Goal: Task Accomplishment & Management: Complete application form

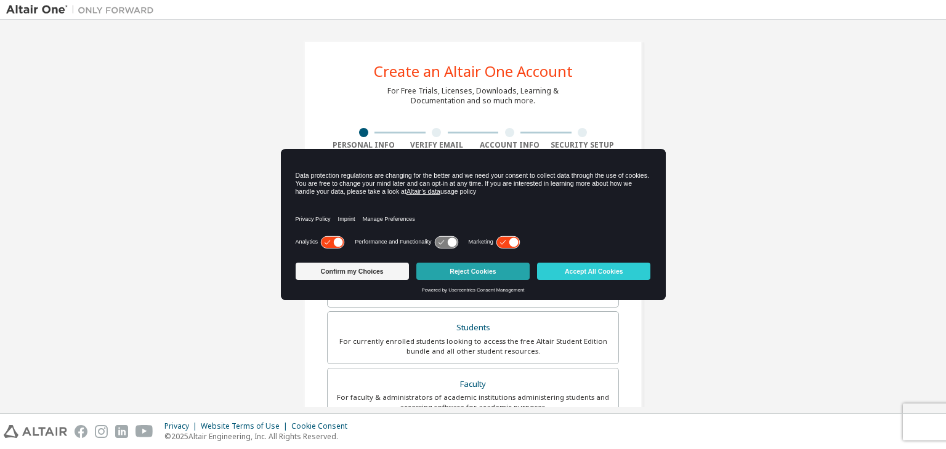
click at [480, 267] on button "Reject Cookies" at bounding box center [472, 271] width 113 height 17
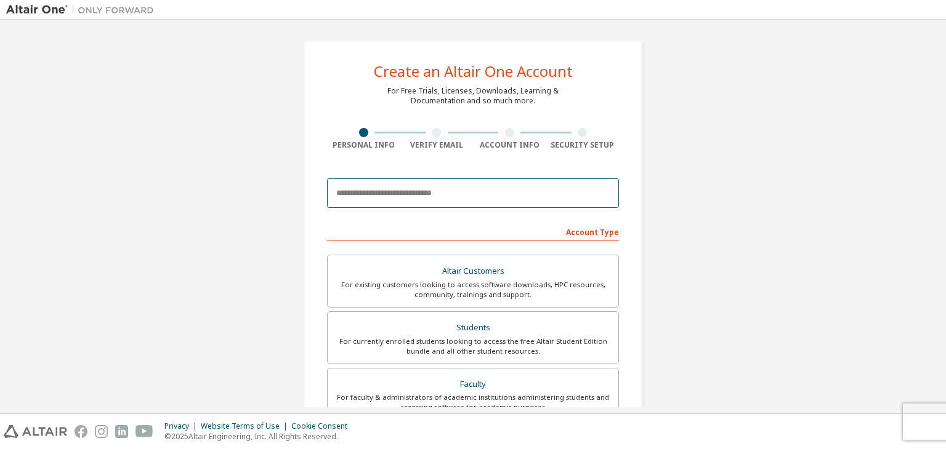
click at [374, 197] on input "email" at bounding box center [473, 194] width 292 height 30
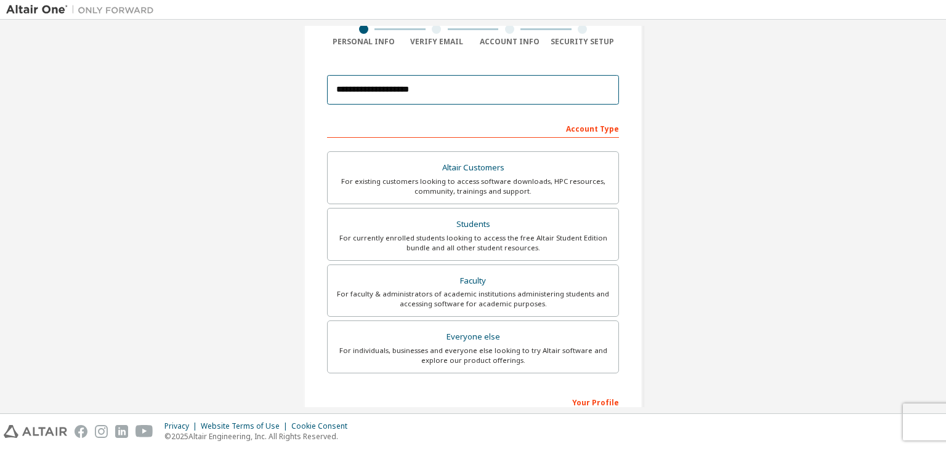
scroll to position [105, 0]
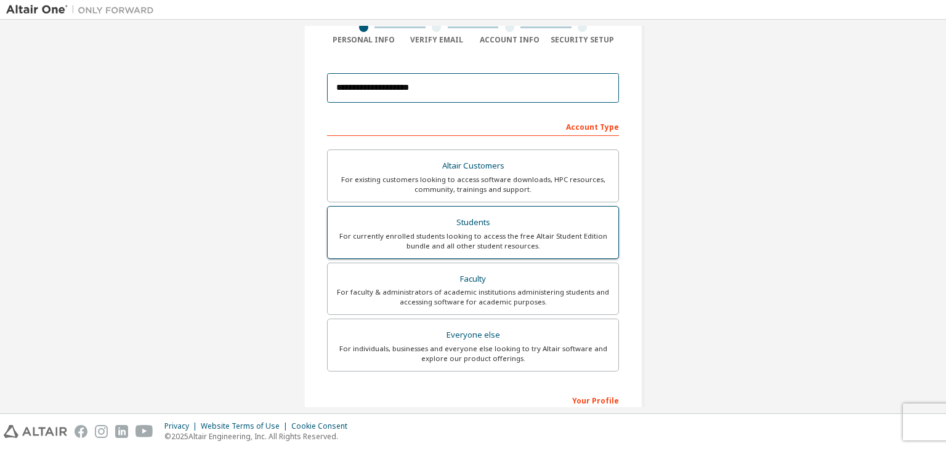
type input "**********"
click at [421, 235] on div "For currently enrolled students looking to access the free Altair Student Editi…" at bounding box center [473, 241] width 276 height 20
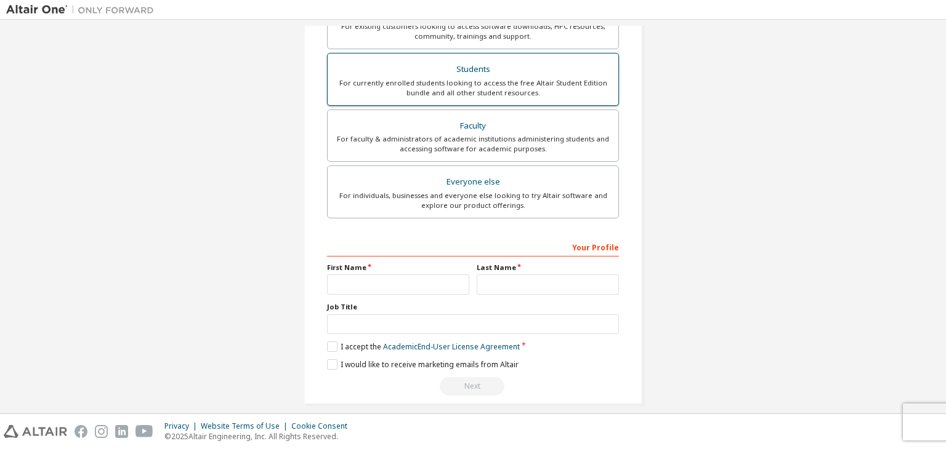
scroll to position [268, 0]
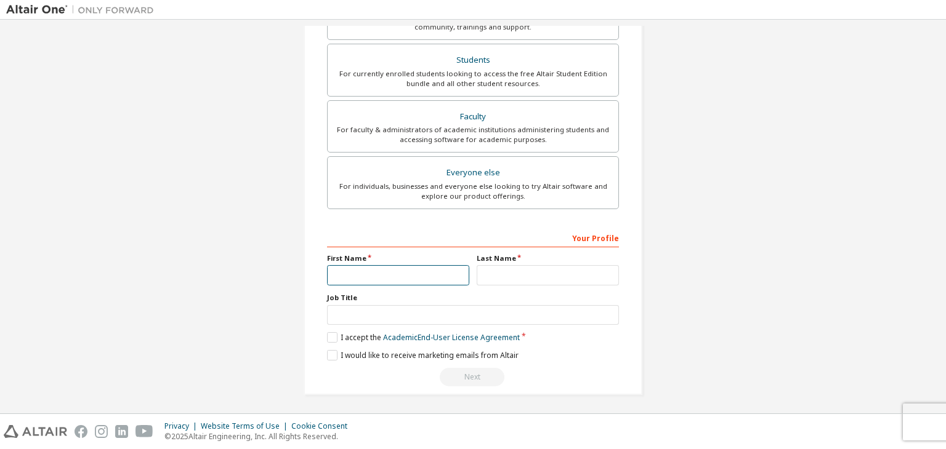
click at [347, 276] on input "text" at bounding box center [398, 275] width 142 height 20
type input "********"
click at [494, 274] on input "text" at bounding box center [548, 275] width 142 height 20
type input "*"
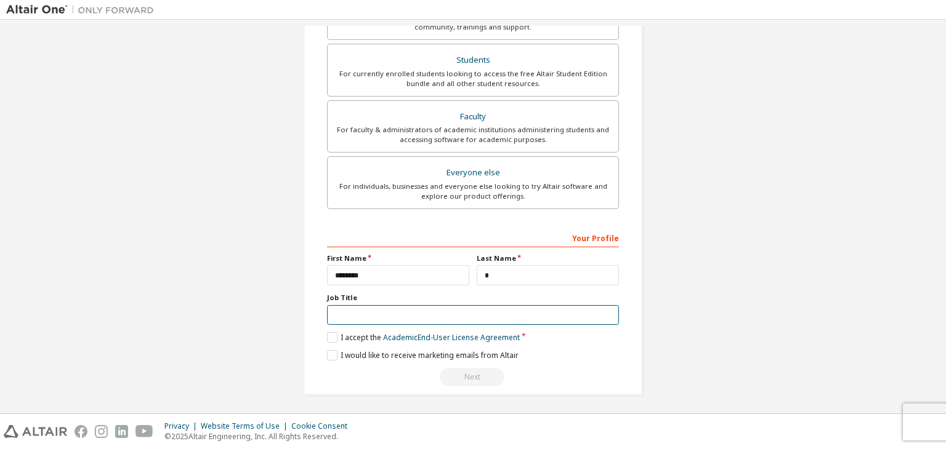
click at [373, 309] on input "text" at bounding box center [473, 315] width 292 height 20
type input "*******"
click at [328, 336] on label "I accept the Academic End-User License Agreement" at bounding box center [423, 337] width 193 height 10
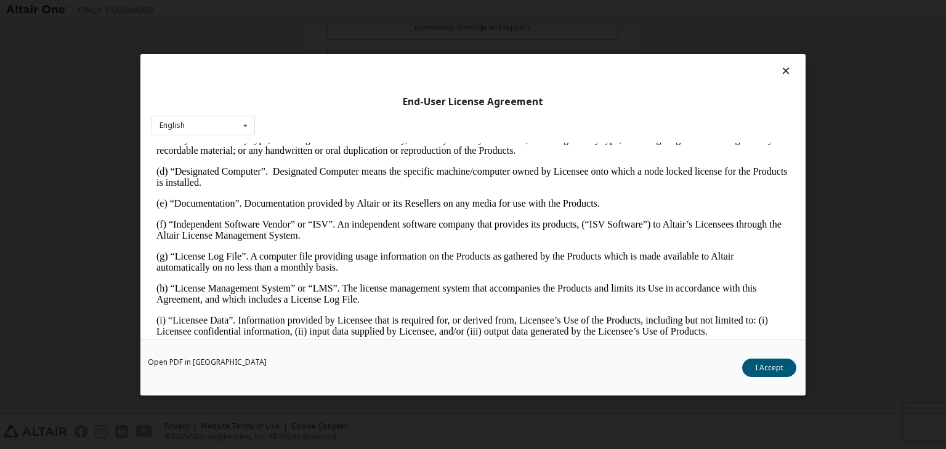
scroll to position [358, 0]
click at [766, 369] on button "I Accept" at bounding box center [769, 368] width 54 height 18
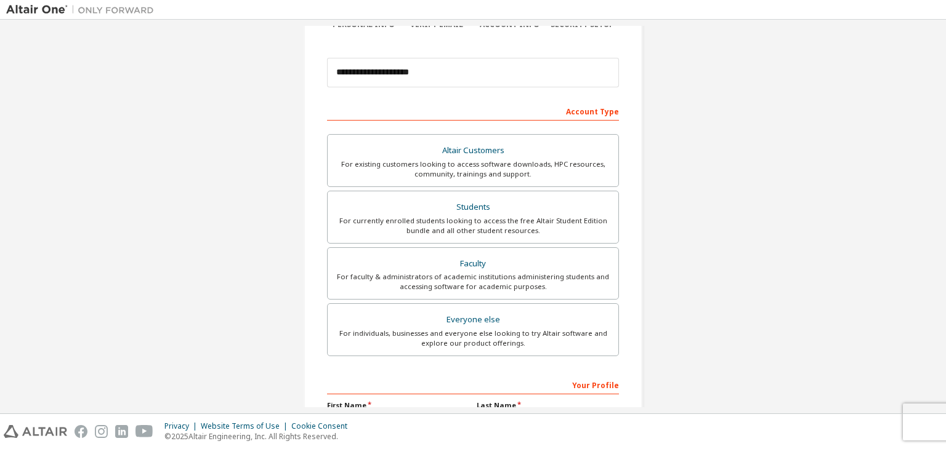
scroll to position [268, 0]
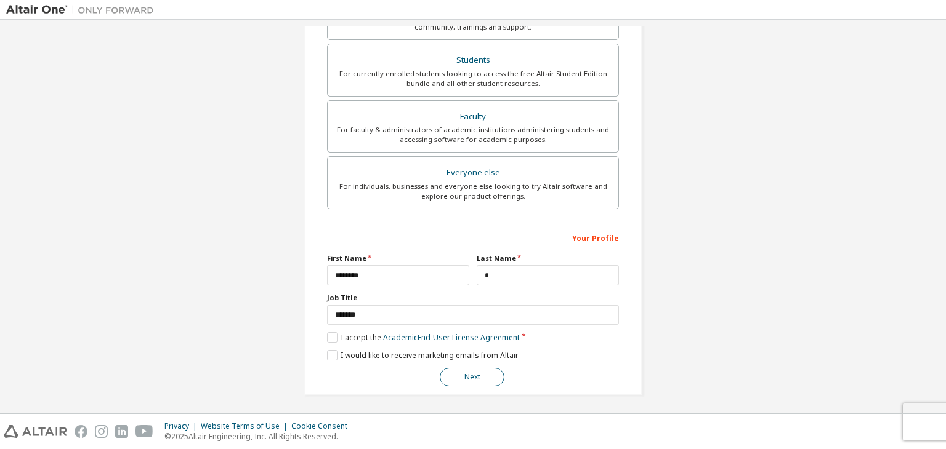
click at [477, 376] on button "Next" at bounding box center [472, 377] width 65 height 18
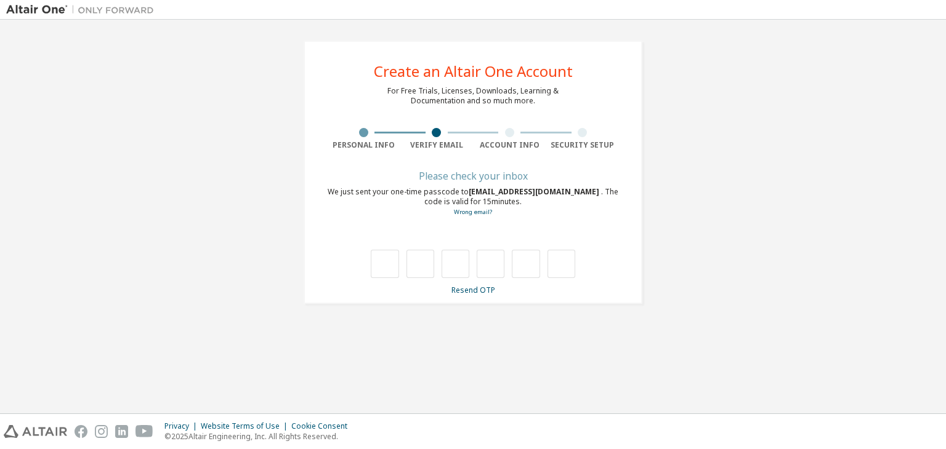
type input "*"
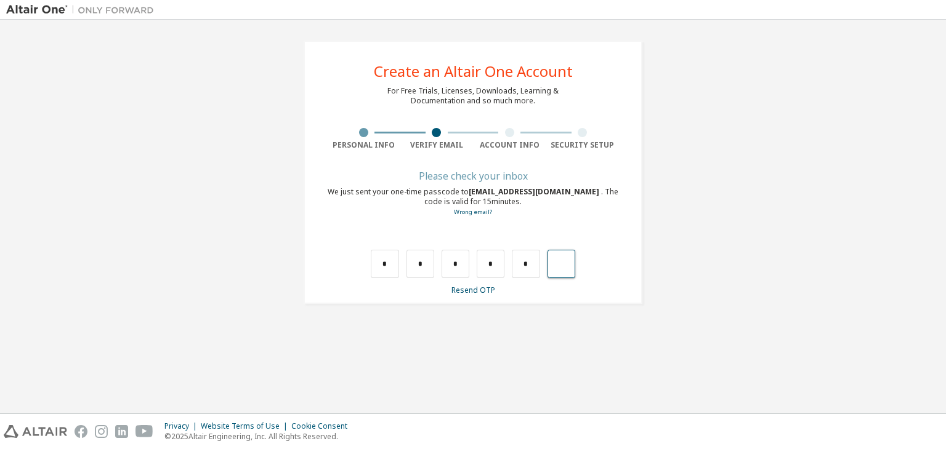
type input "*"
